Goal: Find contact information: Find contact information

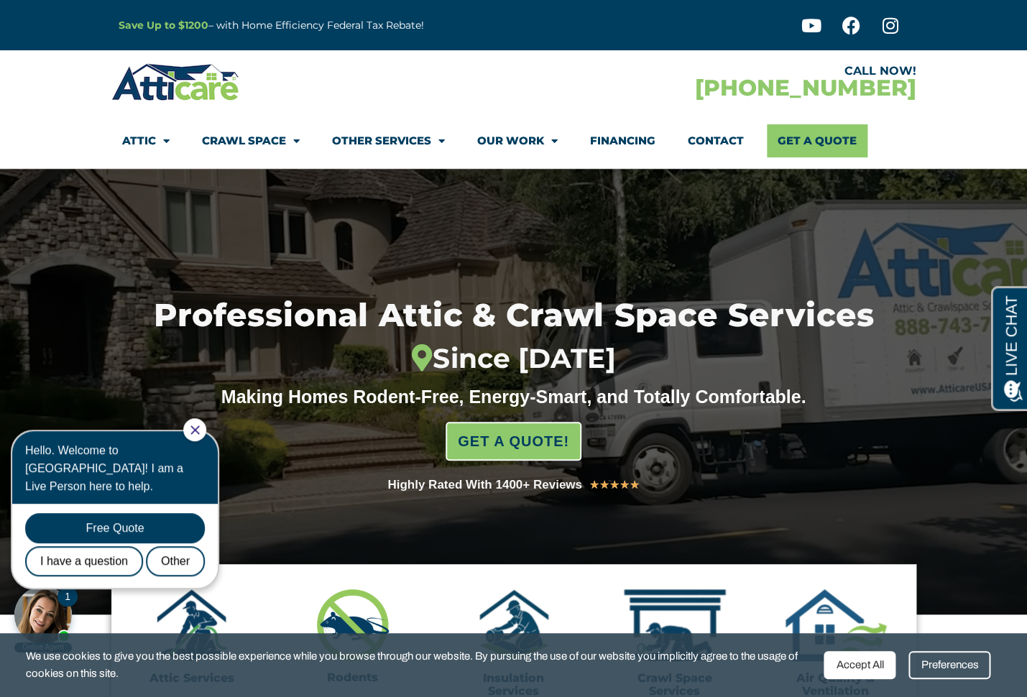
click at [700, 144] on link "Contact" at bounding box center [716, 140] width 56 height 33
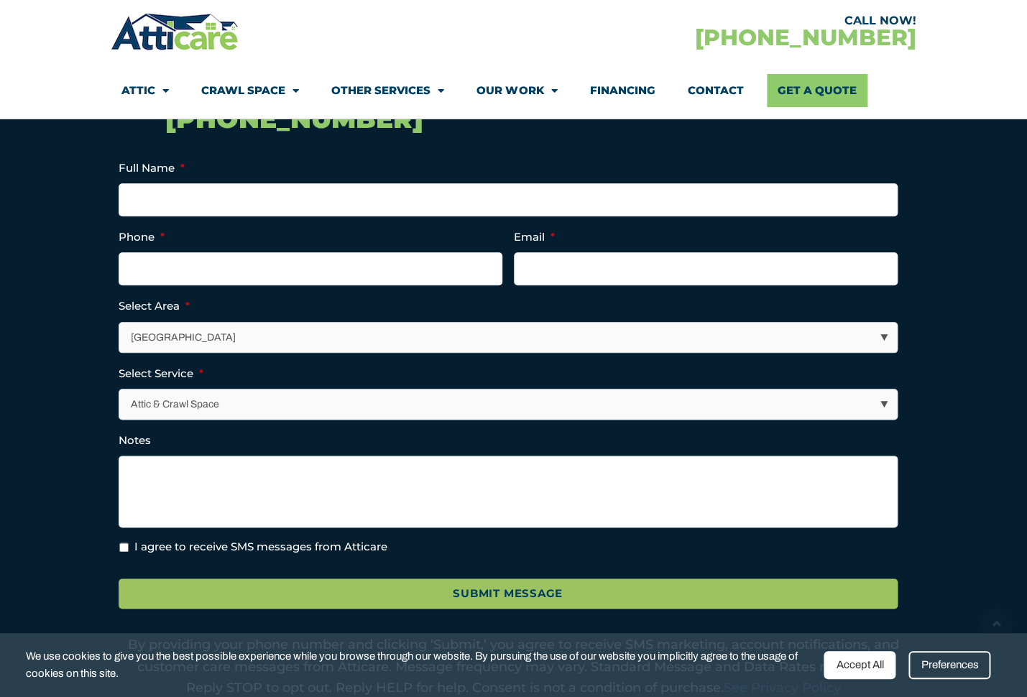
scroll to position [483, 0]
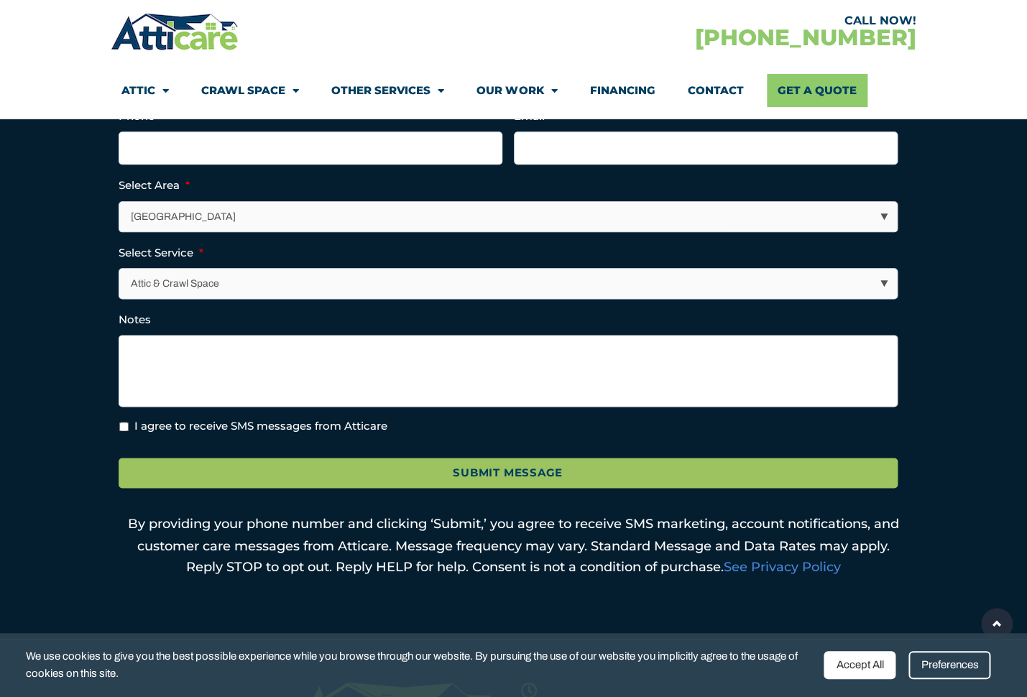
click at [871, 665] on div "Accept All" at bounding box center [859, 665] width 72 height 28
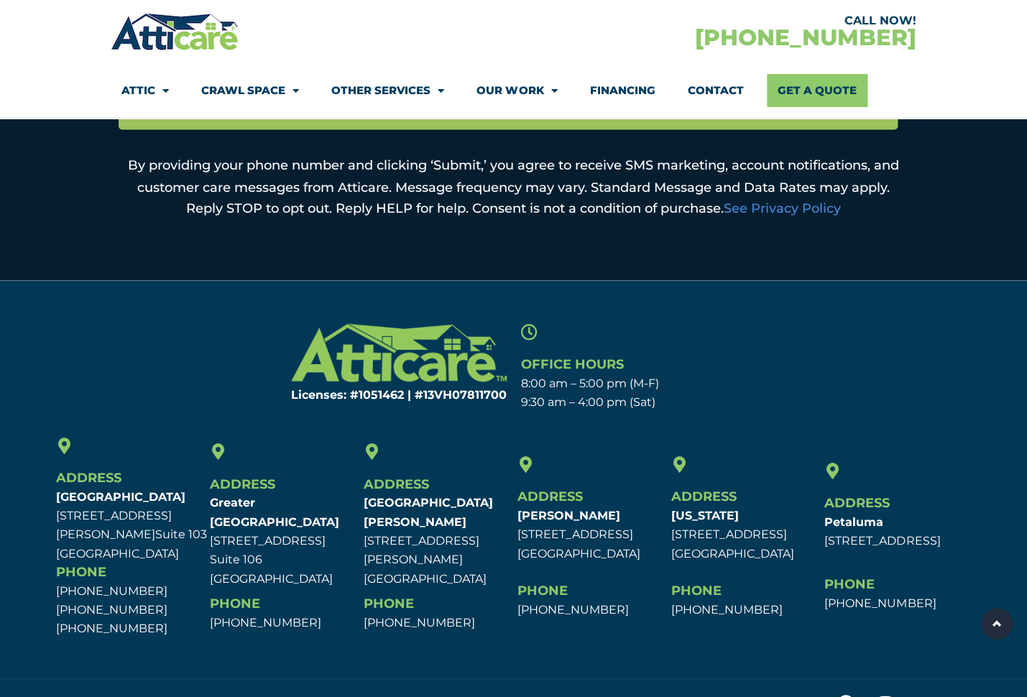
scroll to position [872, 0]
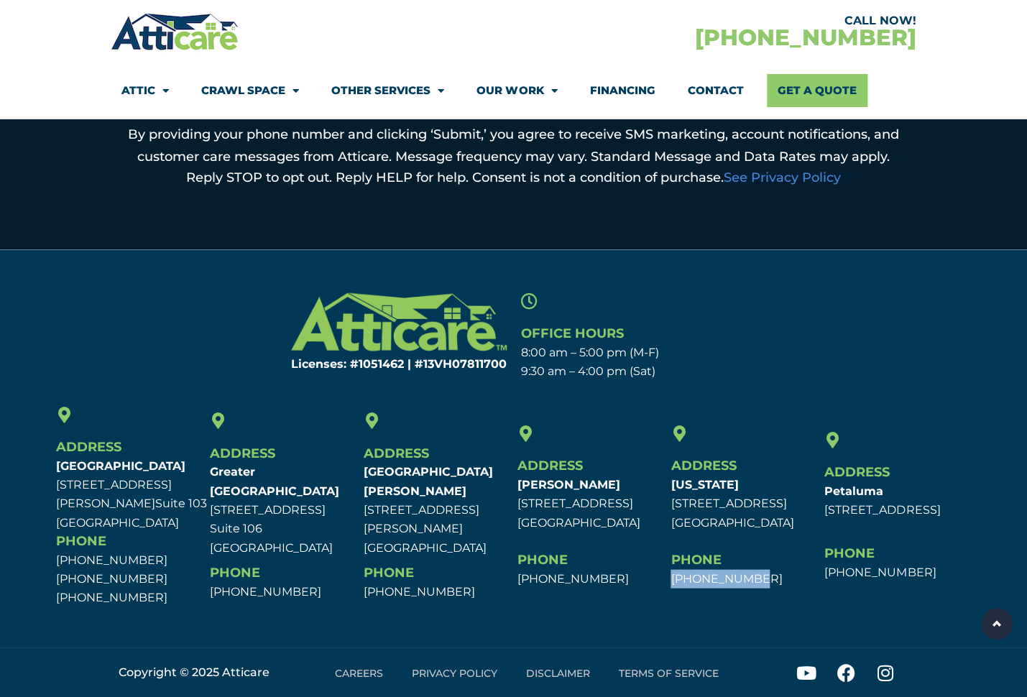
drag, startPoint x: 752, startPoint y: 579, endPoint x: 672, endPoint y: 575, distance: 79.8
click at [672, 575] on p "[PHONE_NUMBER]" at bounding box center [743, 578] width 147 height 19
copy link "[PHONE_NUMBER]"
drag, startPoint x: 339, startPoint y: 159, endPoint x: 386, endPoint y: 159, distance: 46.7
click at [386, 159] on p "By providing your phone number and clicking ‘Submit,’ you agree to receive SMS …" at bounding box center [514, 156] width 790 height 64
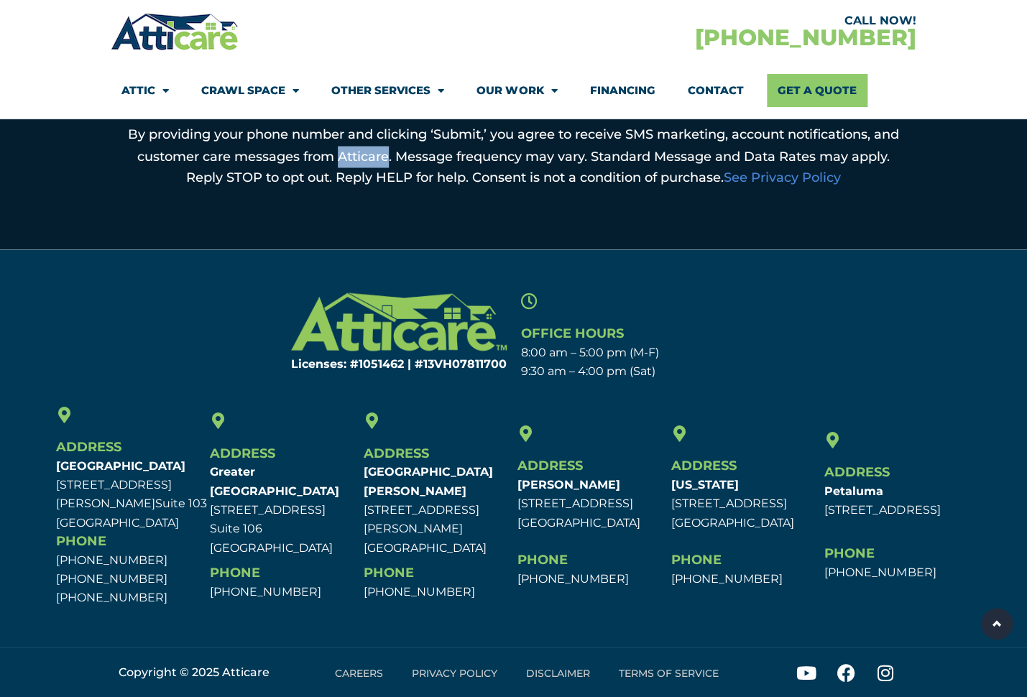
copy p "Atticare"
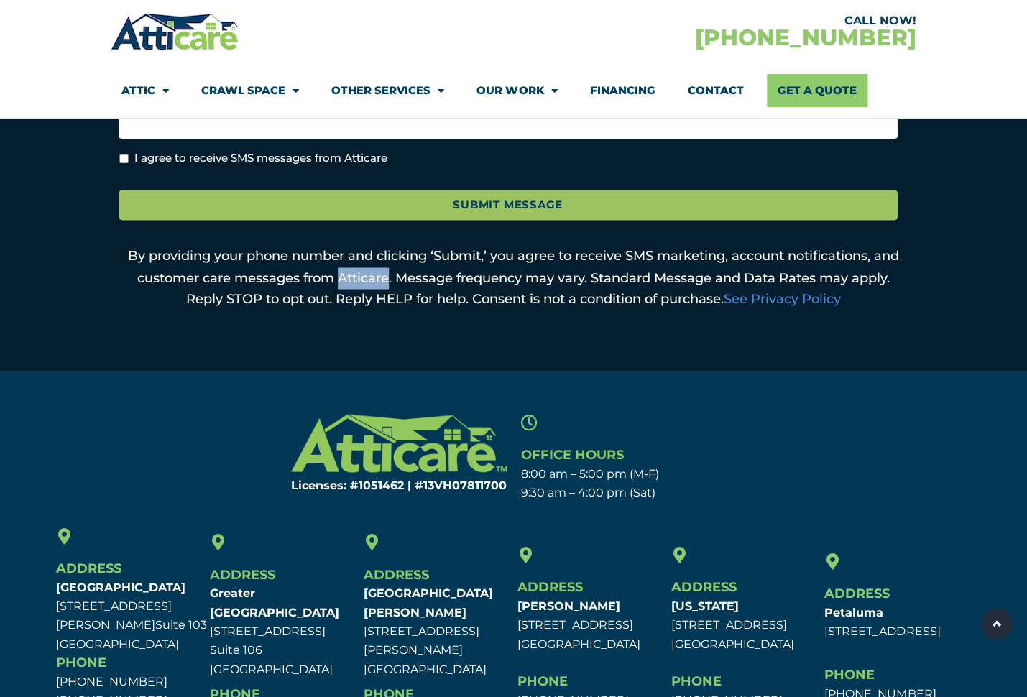
scroll to position [686, 0]
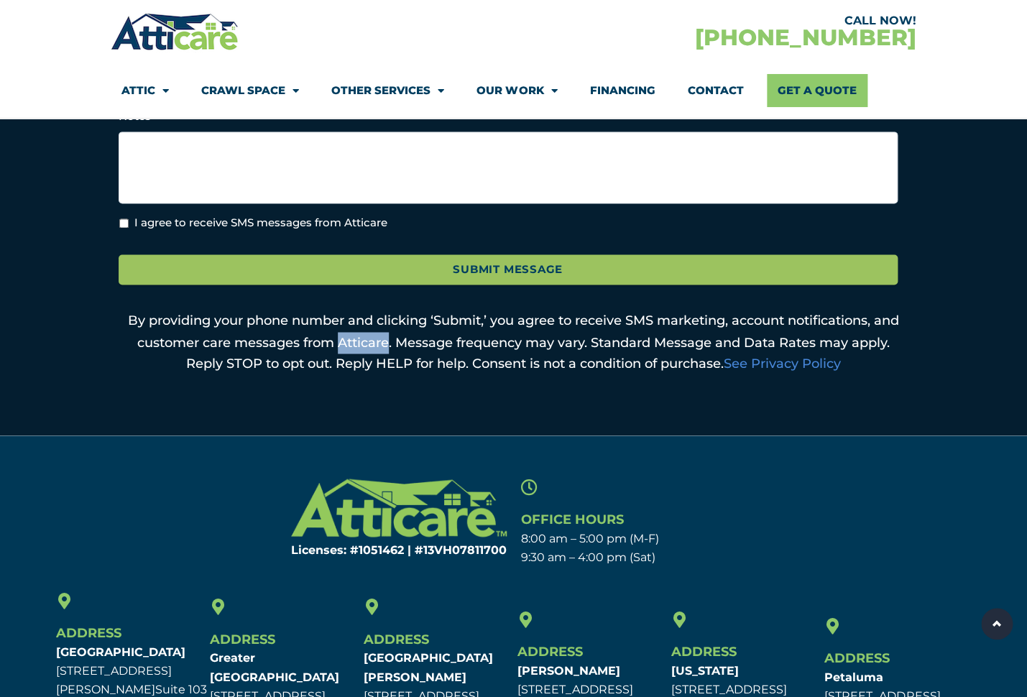
click at [710, 88] on link "Contact" at bounding box center [715, 90] width 56 height 33
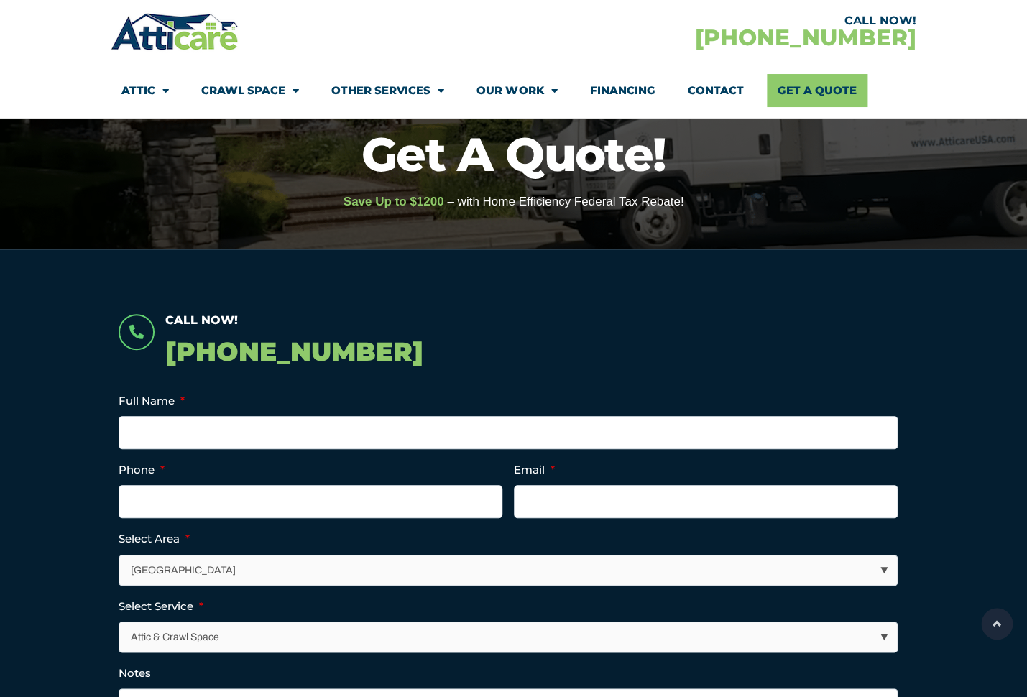
scroll to position [73, 0]
